Goal: Transaction & Acquisition: Purchase product/service

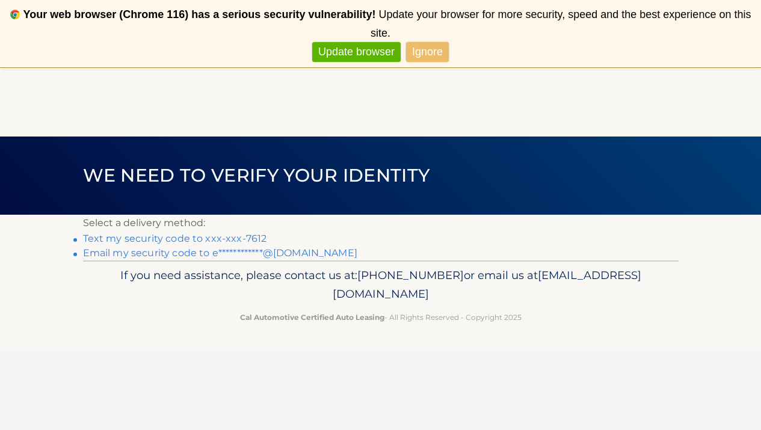
click at [211, 242] on link "Text my security code to xxx-xxx-7612" at bounding box center [175, 238] width 184 height 11
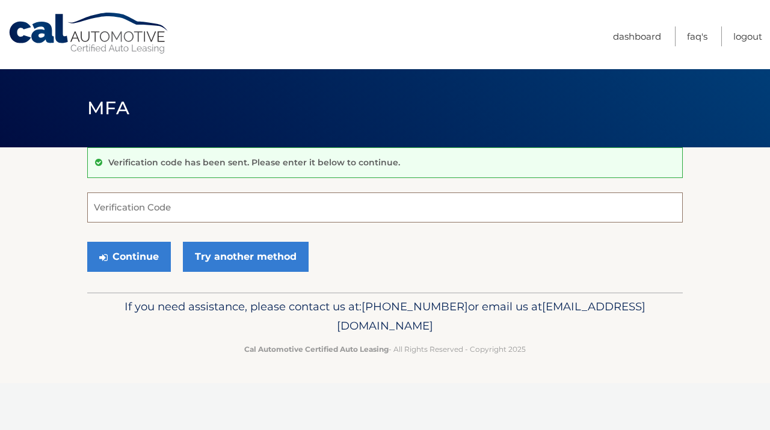
click at [102, 203] on input "Verification Code" at bounding box center [385, 208] width 596 height 30
type input "882662"
click at [119, 254] on button "Continue" at bounding box center [129, 257] width 84 height 30
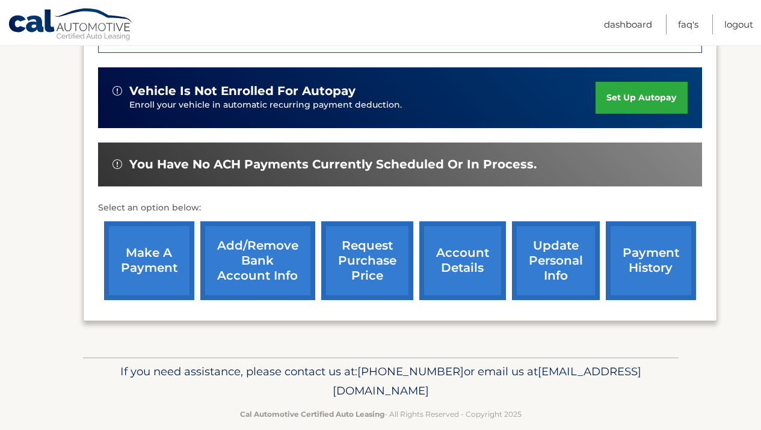
scroll to position [373, 0]
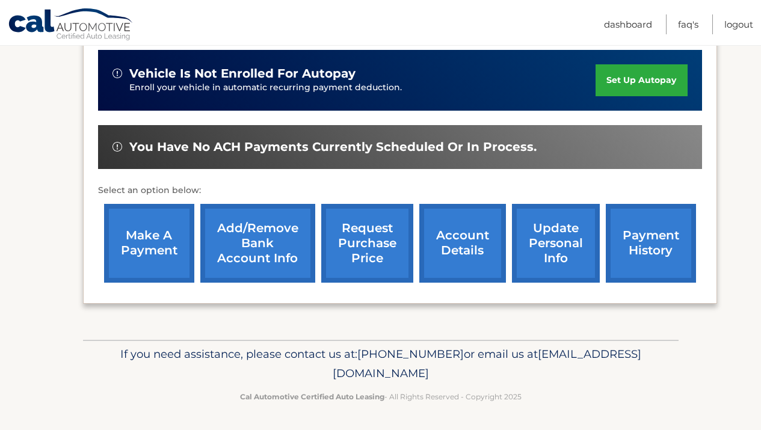
click at [157, 238] on link "make a payment" at bounding box center [149, 243] width 90 height 79
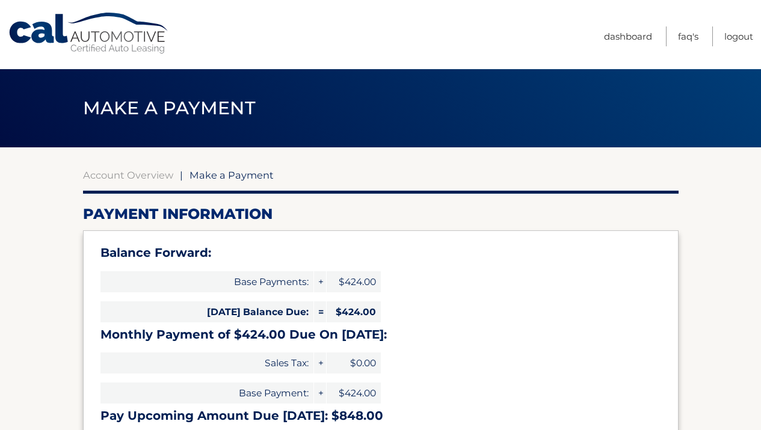
select select "MDgwMzA5ZjAtNjU4YS00ZmI2LWEwNDgtNjcxY2Y4ODMxODRi"
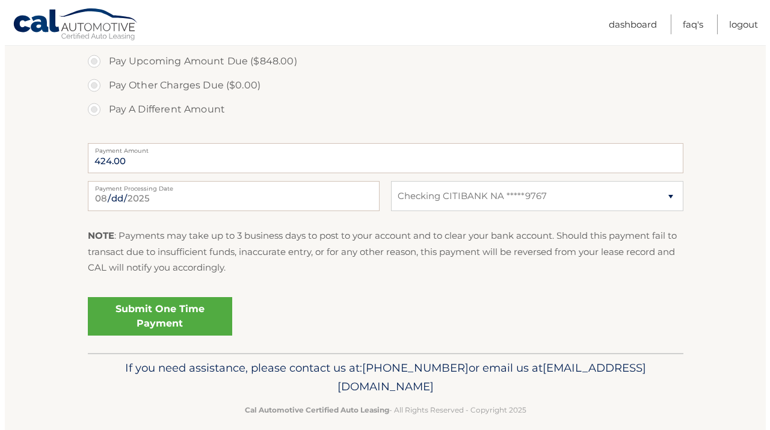
scroll to position [481, 0]
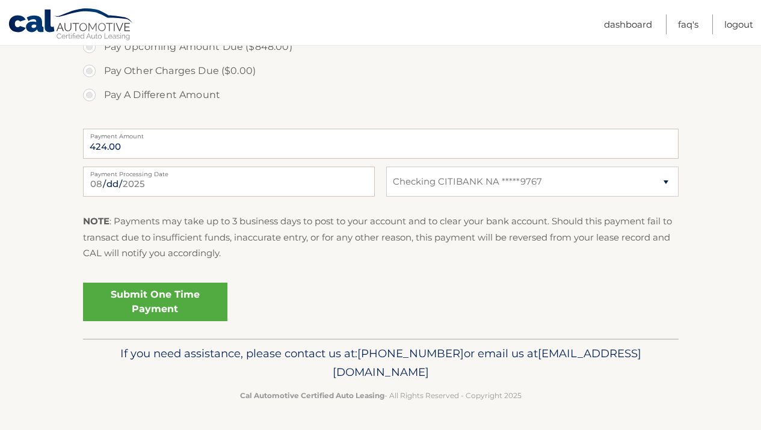
click at [146, 305] on link "Submit One Time Payment" at bounding box center [155, 302] width 144 height 39
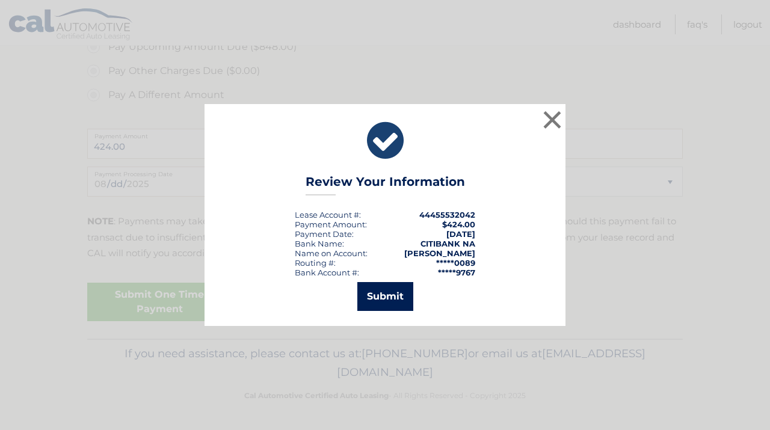
click at [392, 297] on button "Submit" at bounding box center [386, 296] width 56 height 29
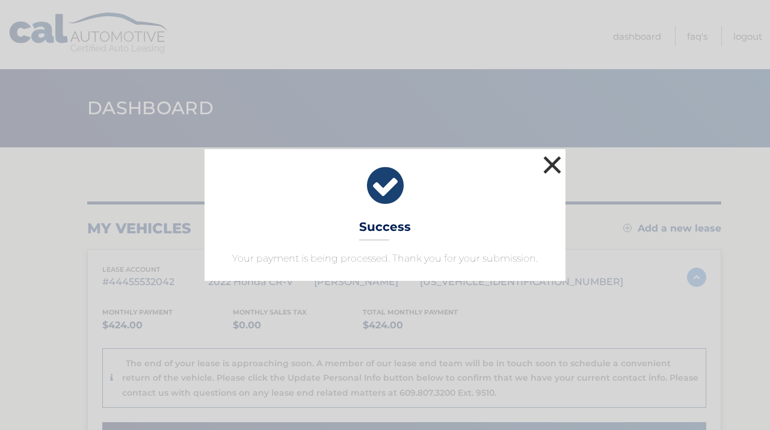
click at [554, 167] on button "×" at bounding box center [553, 165] width 24 height 24
